Goal: Check status: Check status

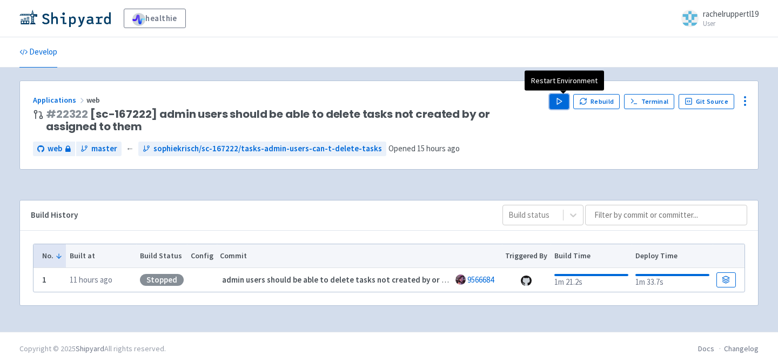
click at [562, 102] on polygon "button" at bounding box center [559, 101] width 5 height 6
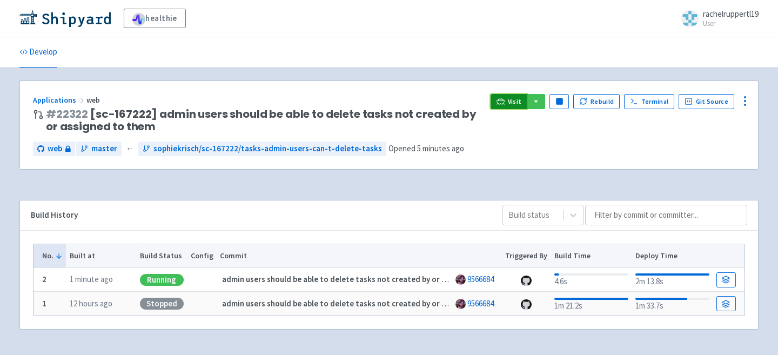
click at [513, 102] on span "Visit" at bounding box center [515, 101] width 14 height 9
